Goal: Task Accomplishment & Management: Use online tool/utility

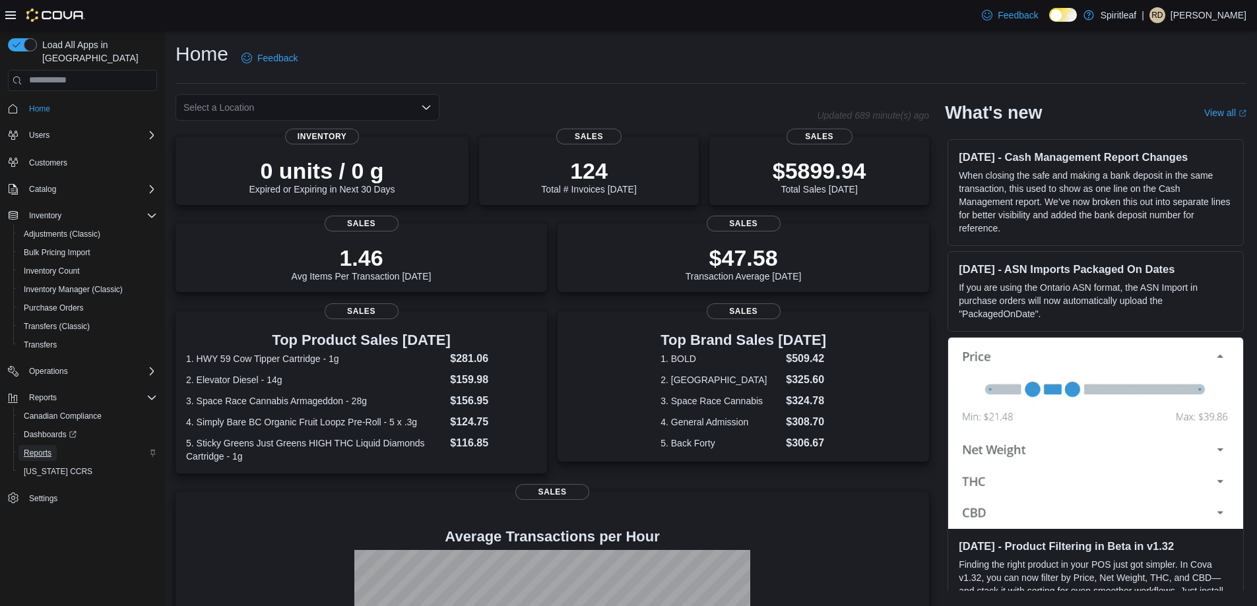
click at [45, 448] on span "Reports" at bounding box center [38, 453] width 28 height 11
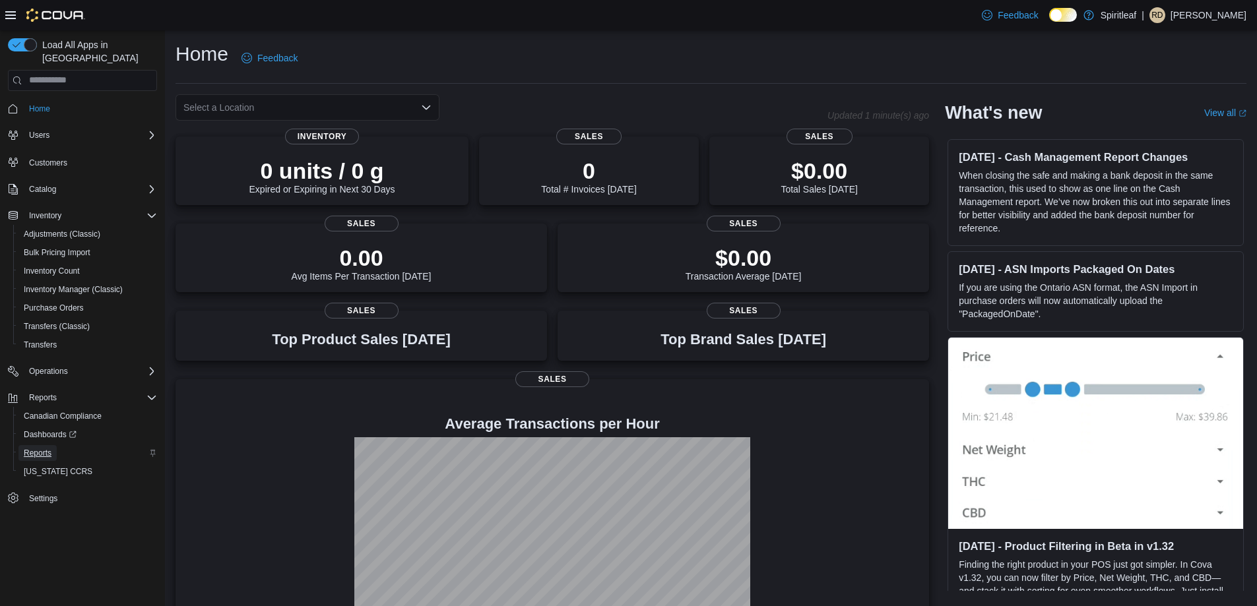
click at [55, 445] on link "Reports" at bounding box center [37, 453] width 38 height 16
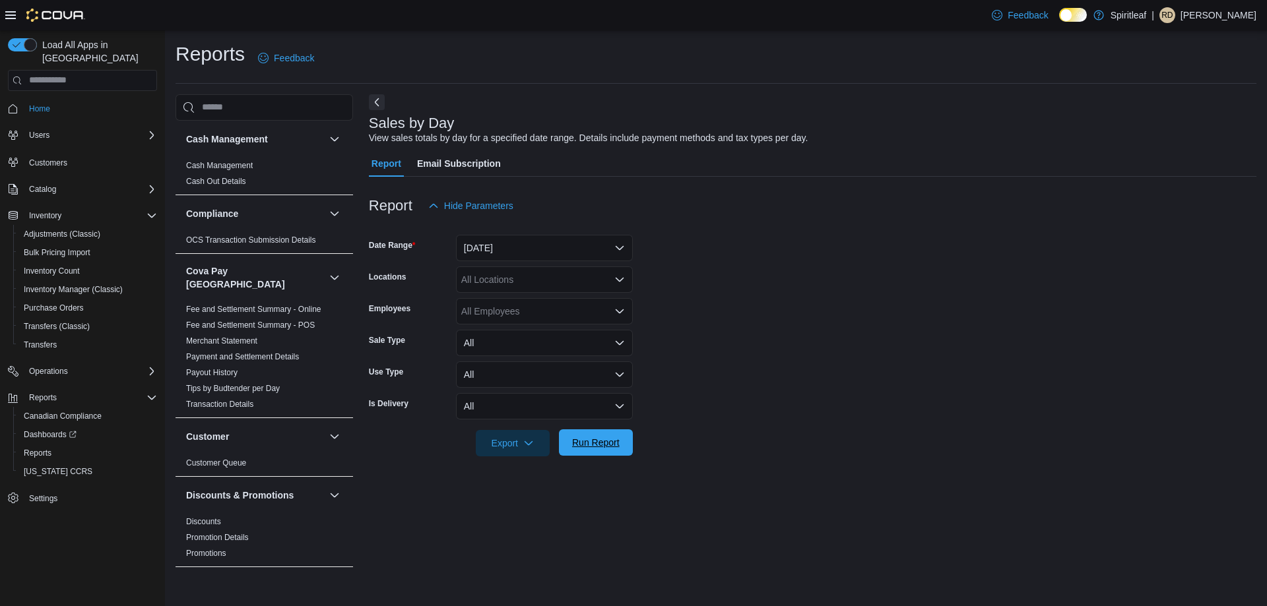
click at [596, 445] on span "Run Report" at bounding box center [595, 442] width 47 height 13
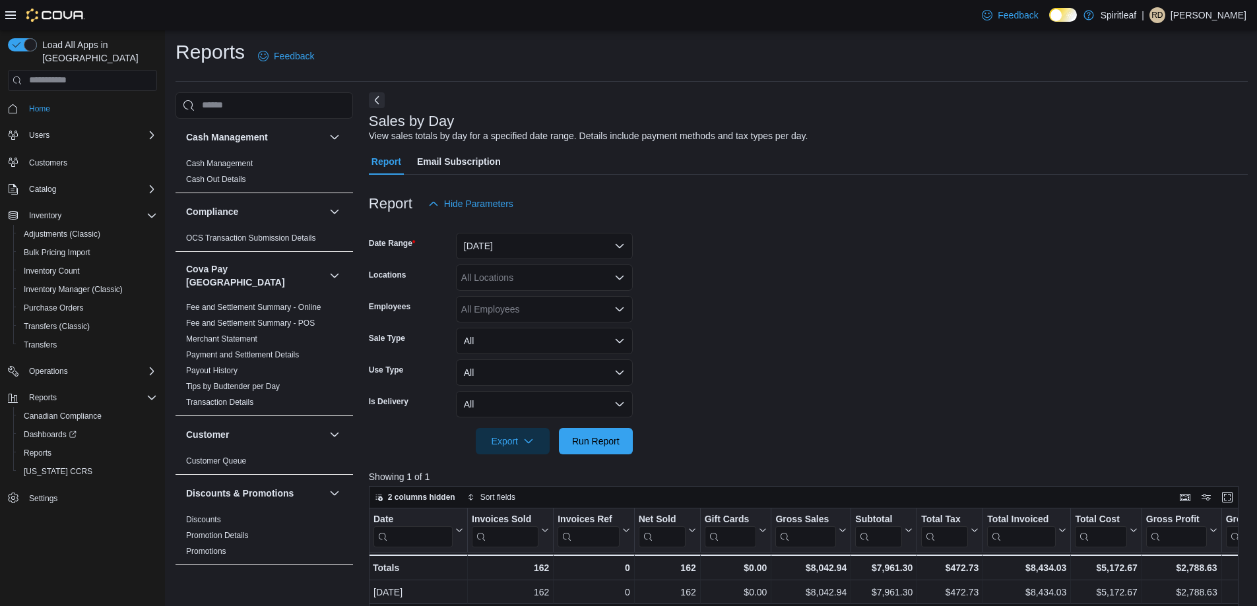
scroll to position [3, 0]
click at [488, 285] on div "All Locations" at bounding box center [544, 276] width 177 height 26
type input "***"
click at [519, 304] on span "401 - St. Vital ([GEOGRAPHIC_DATA])" at bounding box center [584, 298] width 160 height 13
drag, startPoint x: 854, startPoint y: 356, endPoint x: 774, endPoint y: 387, distance: 86.0
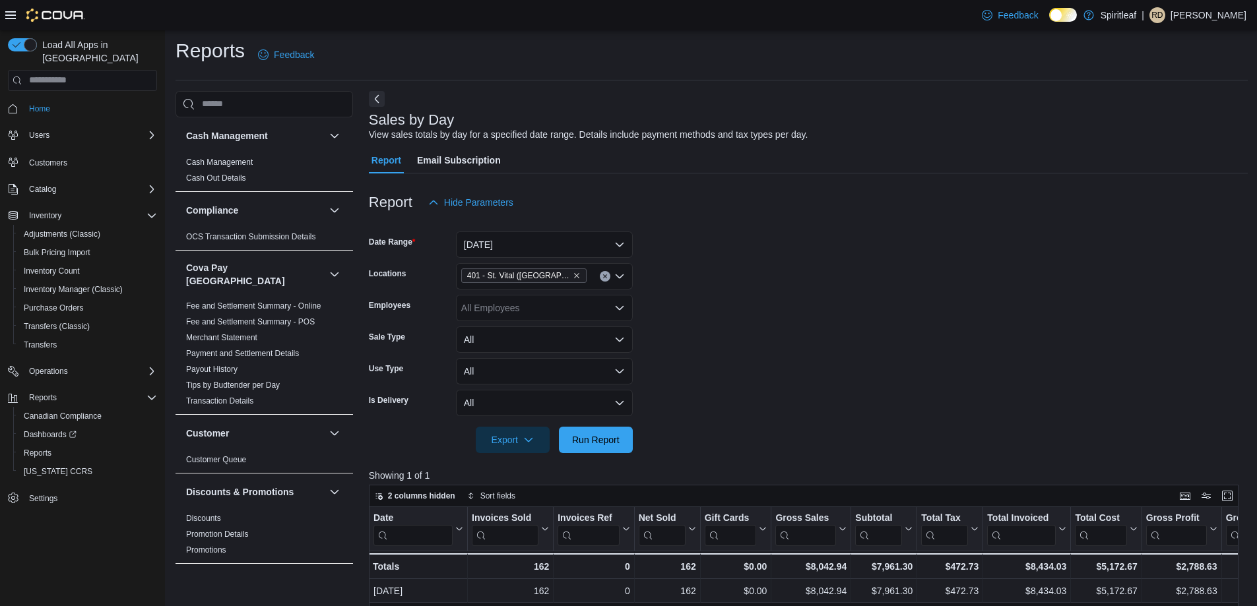
click at [836, 363] on form "Date Range [DATE] Locations 401 - [GEOGRAPHIC_DATA] ([GEOGRAPHIC_DATA]) Employe…" at bounding box center [808, 334] width 879 height 237
click at [620, 453] on span "Run Report" at bounding box center [596, 439] width 58 height 26
click at [775, 210] on div "Report Hide Parameters" at bounding box center [808, 202] width 879 height 26
click at [573, 278] on icon "Remove 401 - St. Vital (Winnipeg) from selection in this group" at bounding box center [577, 276] width 8 height 8
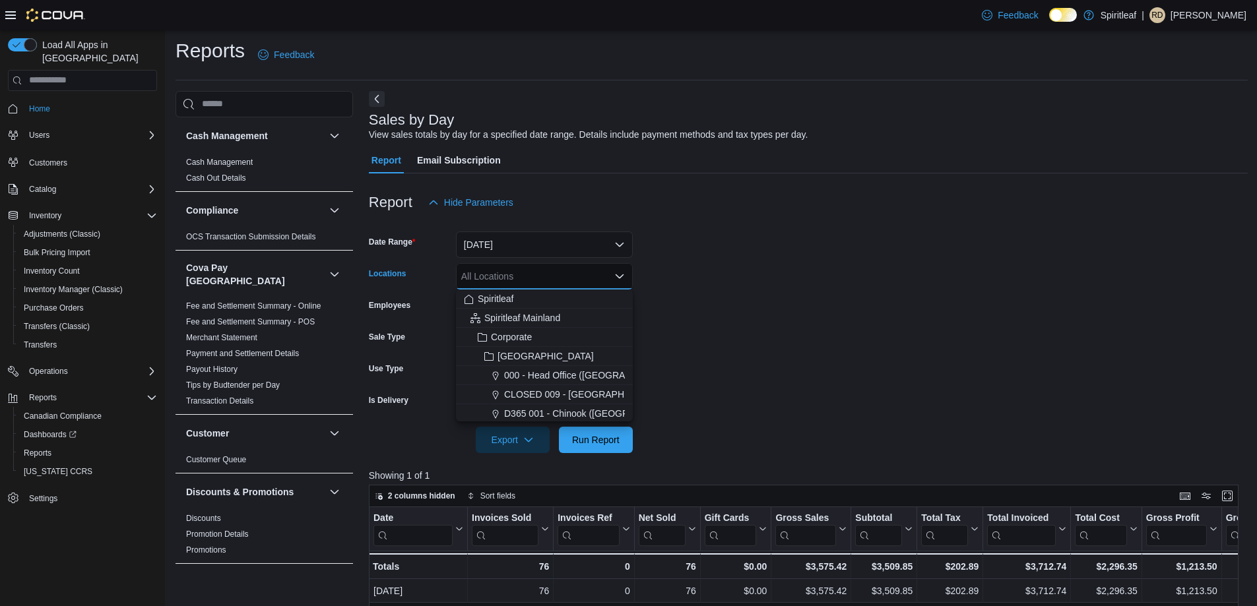
click at [563, 278] on div "All Locations Combo box. Selected. Combo box input. All Locations. Type some te…" at bounding box center [544, 276] width 177 height 26
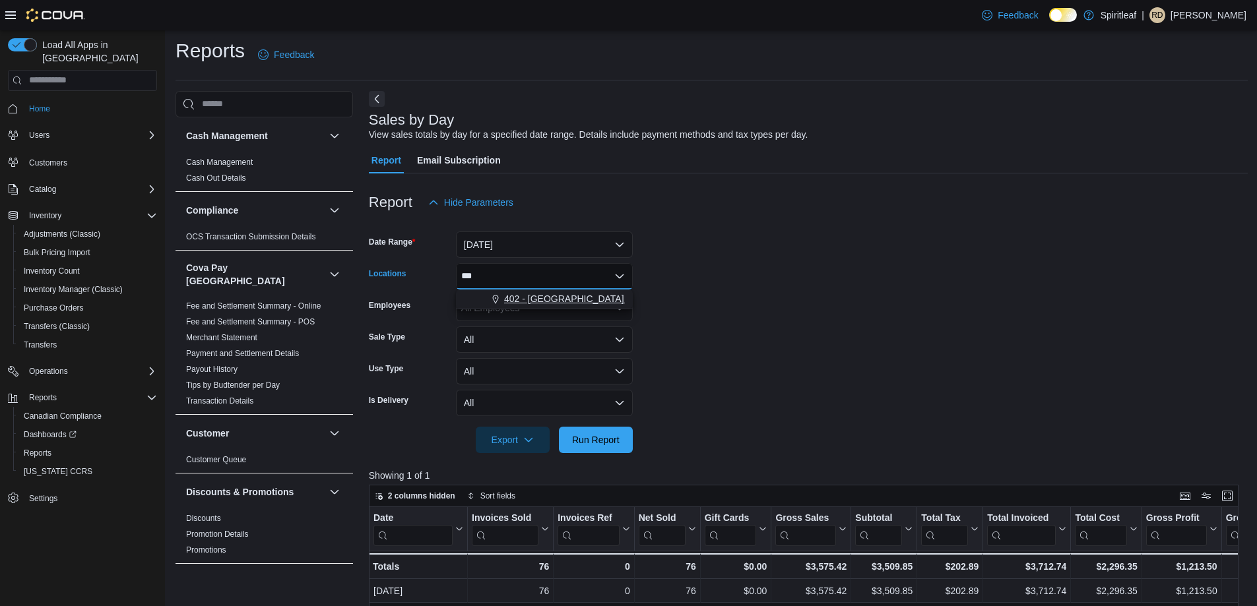
type input "***"
drag, startPoint x: 567, startPoint y: 300, endPoint x: 769, endPoint y: 309, distance: 202.1
click at [573, 299] on span "402 - [GEOGRAPHIC_DATA] ([GEOGRAPHIC_DATA])" at bounding box center [616, 298] width 224 height 13
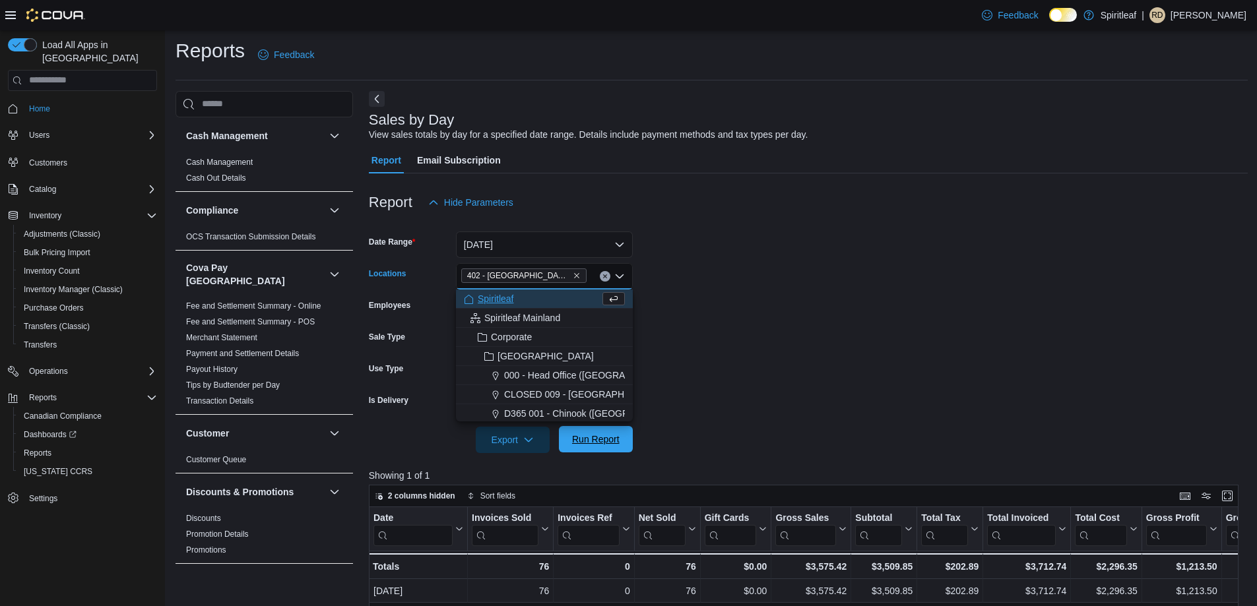
drag, startPoint x: 769, startPoint y: 309, endPoint x: 606, endPoint y: 438, distance: 208.0
click at [753, 325] on form "Date Range [DATE] Locations 402 - [GEOGRAPHIC_DATA] ([GEOGRAPHIC_DATA]) Combo b…" at bounding box center [808, 334] width 879 height 237
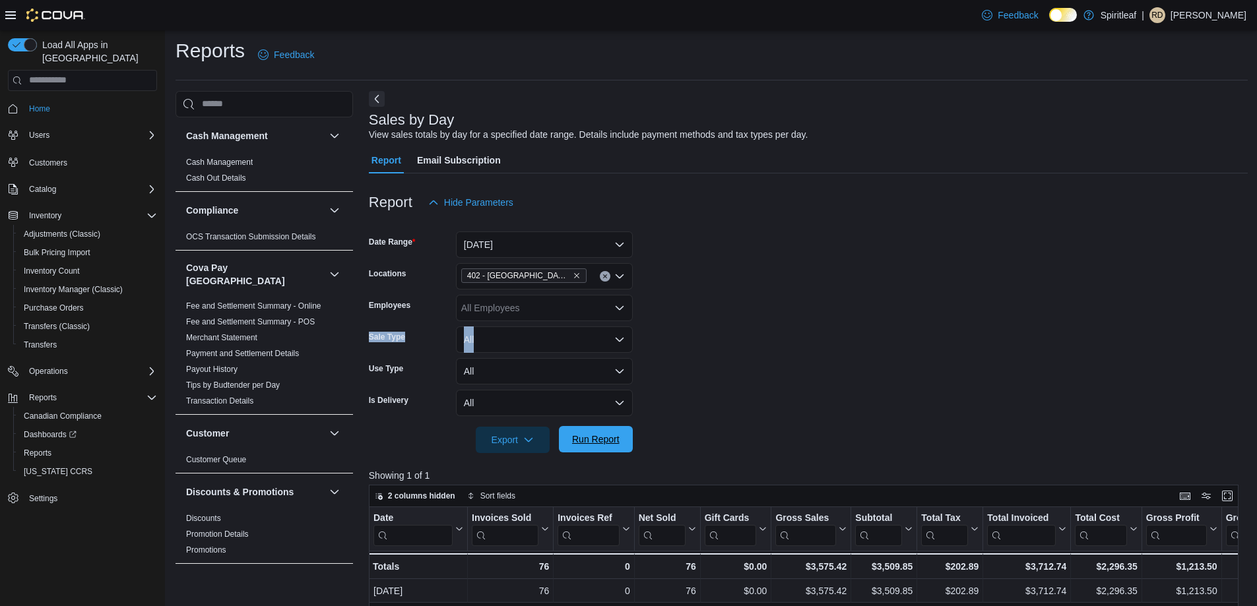
drag, startPoint x: 583, startPoint y: 453, endPoint x: 589, endPoint y: 443, distance: 11.0
click at [585, 449] on span "Run Report" at bounding box center [596, 439] width 58 height 26
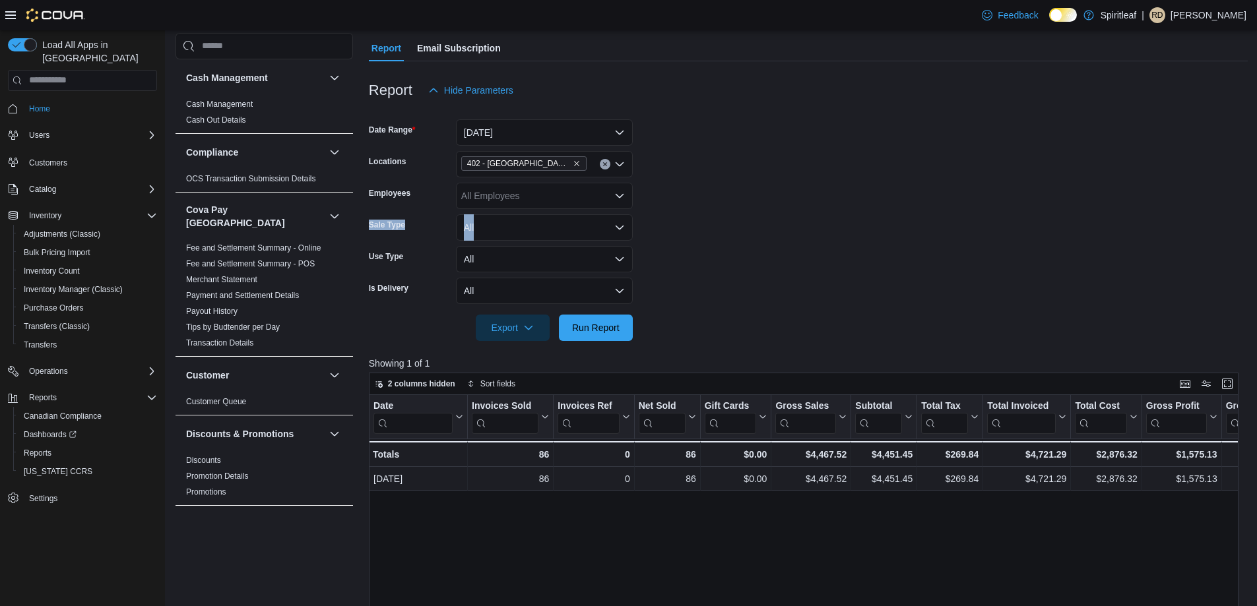
scroll to position [118, 0]
click at [573, 157] on icon "Remove 402 - Polo Park (Winnipeg) from selection in this group" at bounding box center [577, 161] width 8 height 8
